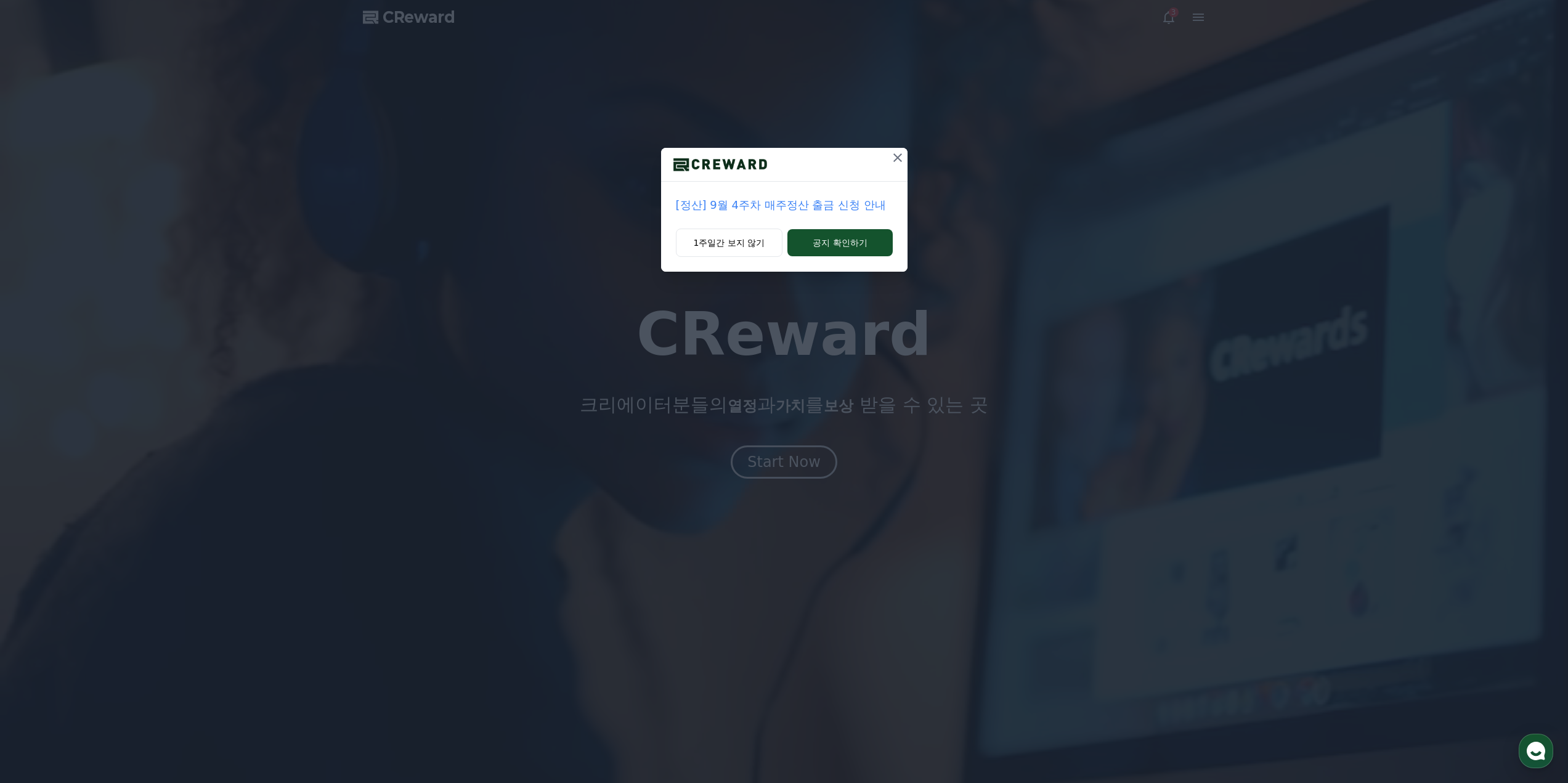
click at [904, 143] on div "[정산] 9월 4주차 매주정산 출금 신청 안내 1주일간 보지 않기 공지 확인하기" at bounding box center [784, 145] width 1568 height 291
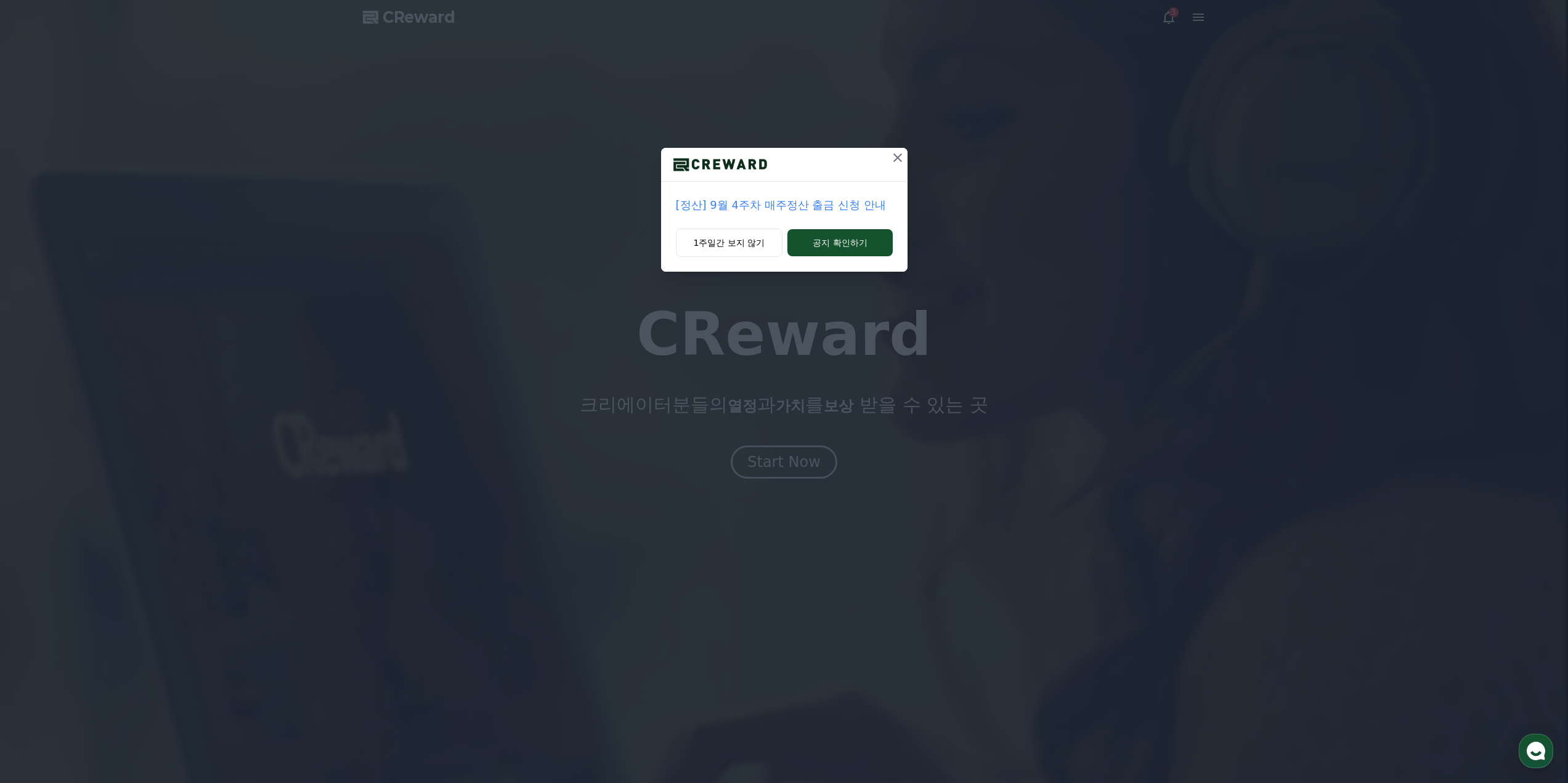
click at [892, 152] on icon at bounding box center [898, 157] width 15 height 15
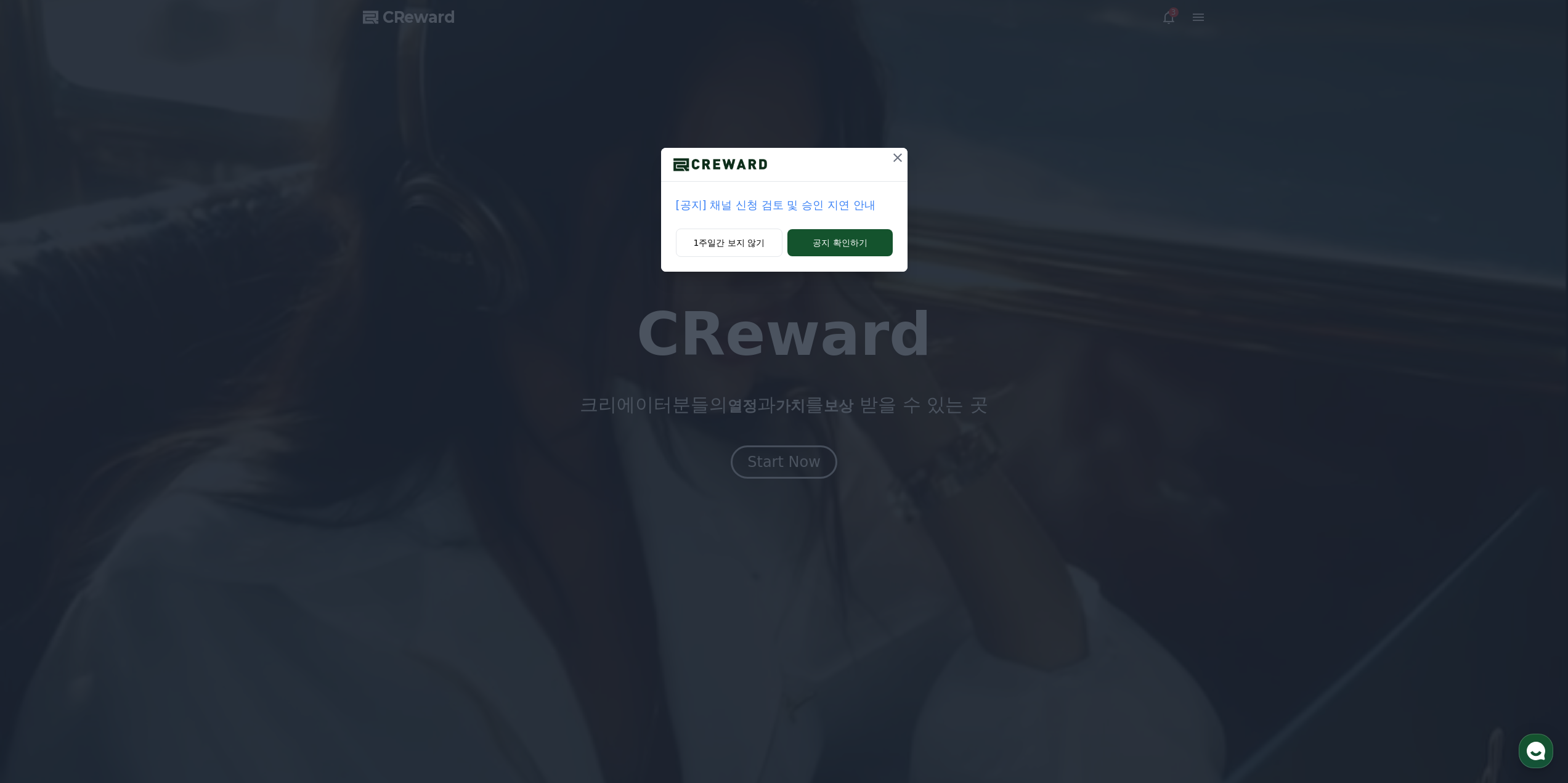
click at [893, 161] on icon at bounding box center [898, 158] width 8 height 8
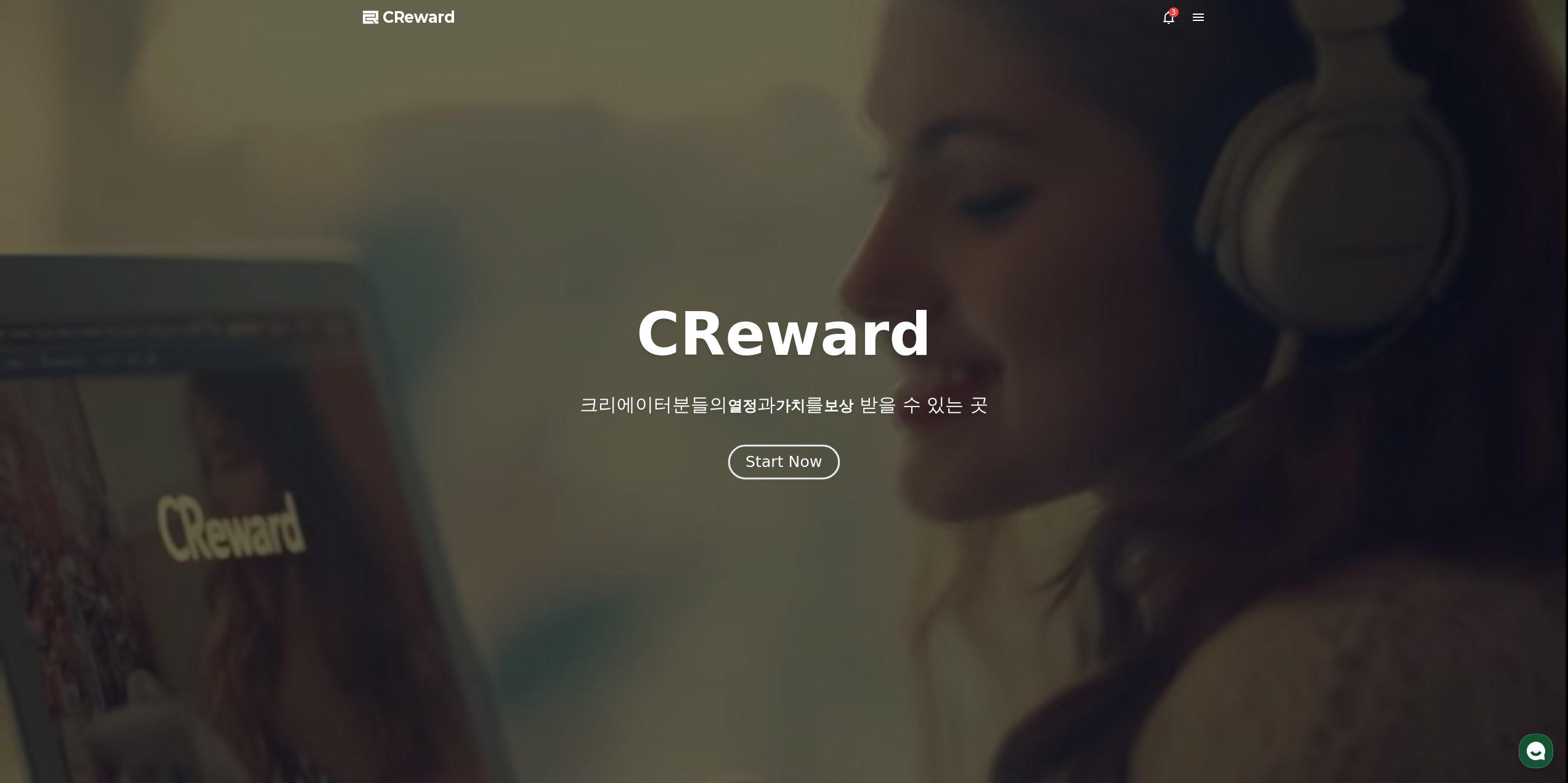
click at [769, 468] on div "Start Now" at bounding box center [783, 462] width 76 height 21
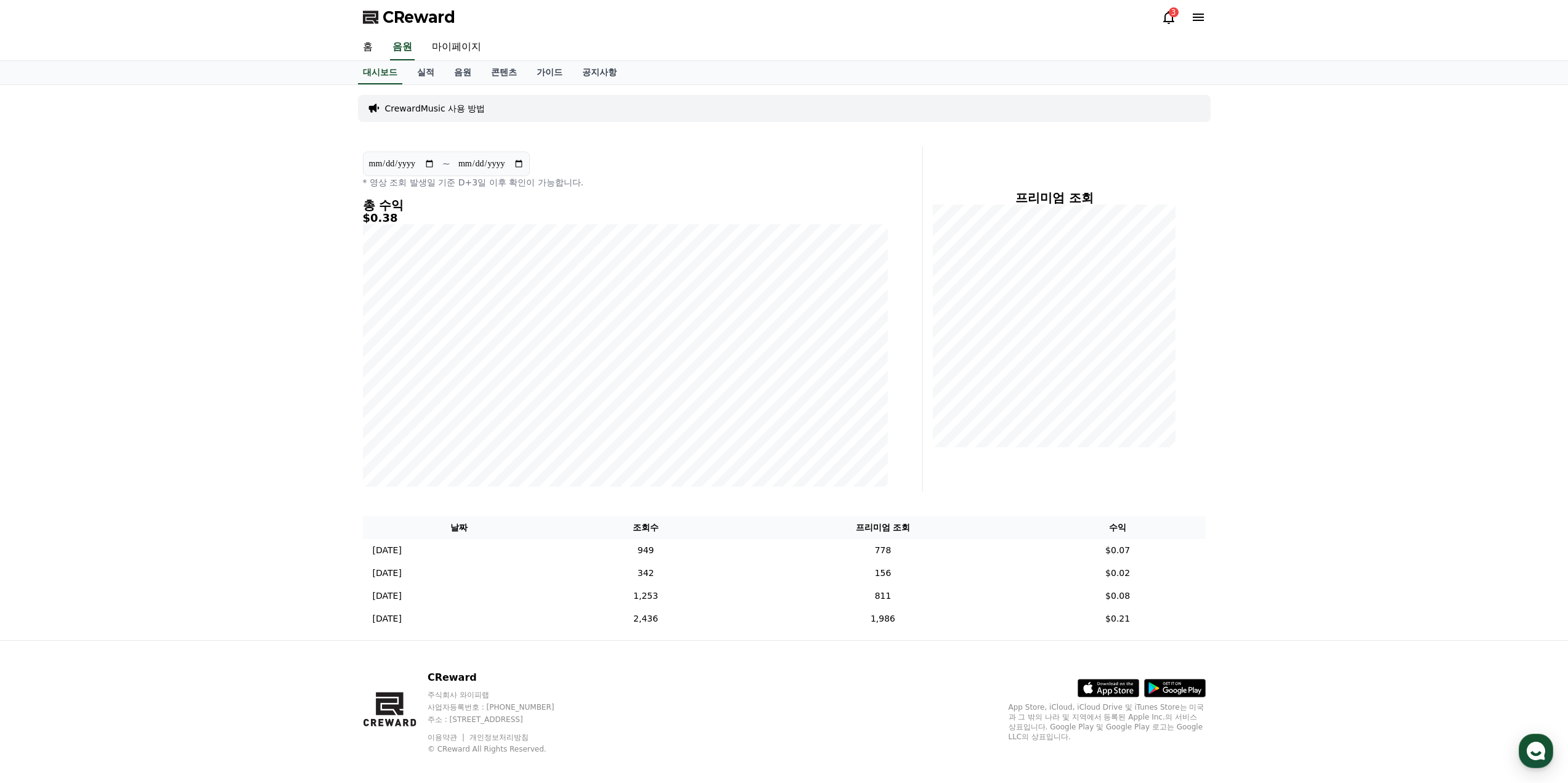
click at [380, 215] on h5 "$0.38" at bounding box center [625, 218] width 525 height 12
click at [380, 215] on h5 "$0.38" at bounding box center [625, 218] width 525 height 12
click at [394, 220] on h5 "$0.38" at bounding box center [625, 218] width 525 height 12
click at [386, 216] on h5 "$0.38" at bounding box center [625, 218] width 525 height 12
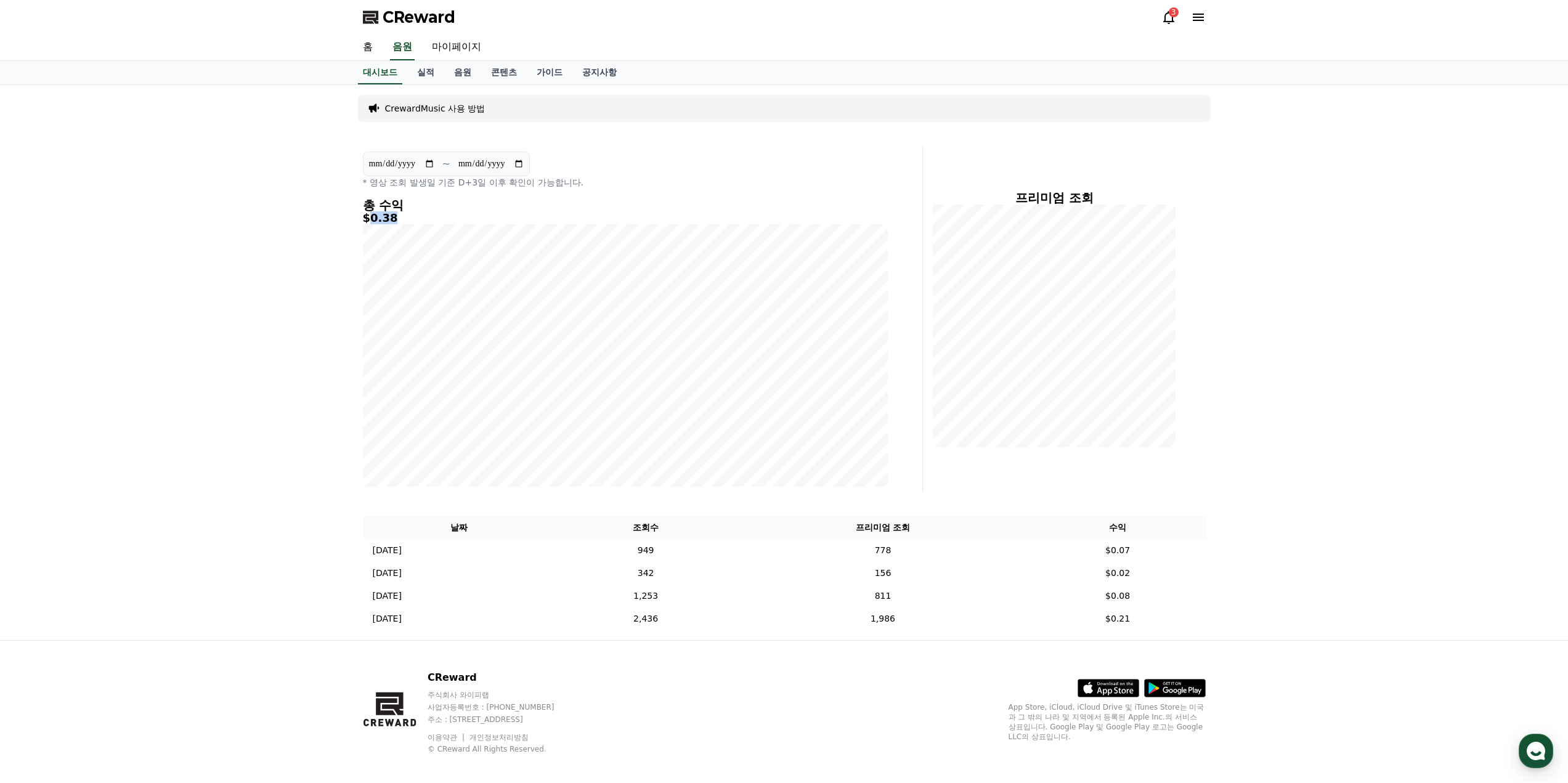
drag, startPoint x: 389, startPoint y: 217, endPoint x: 369, endPoint y: 219, distance: 20.1
click at [369, 219] on h5 "$0.38" at bounding box center [625, 218] width 525 height 12
copy h5 "0.38"
